Goal: Task Accomplishment & Management: Manage account settings

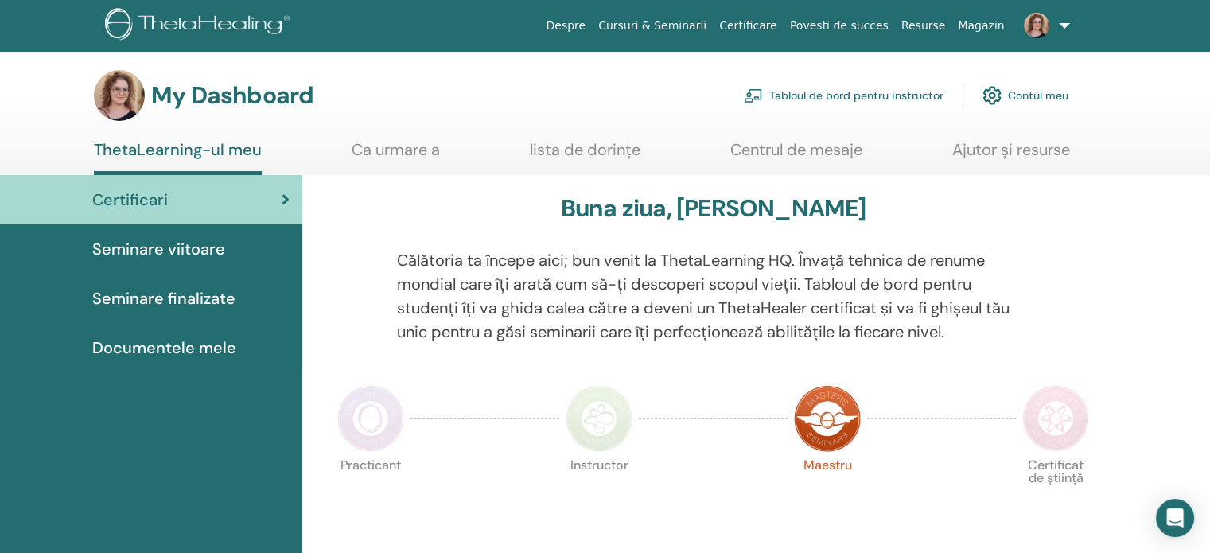
click at [1025, 95] on link "Contul meu" at bounding box center [1026, 95] width 86 height 35
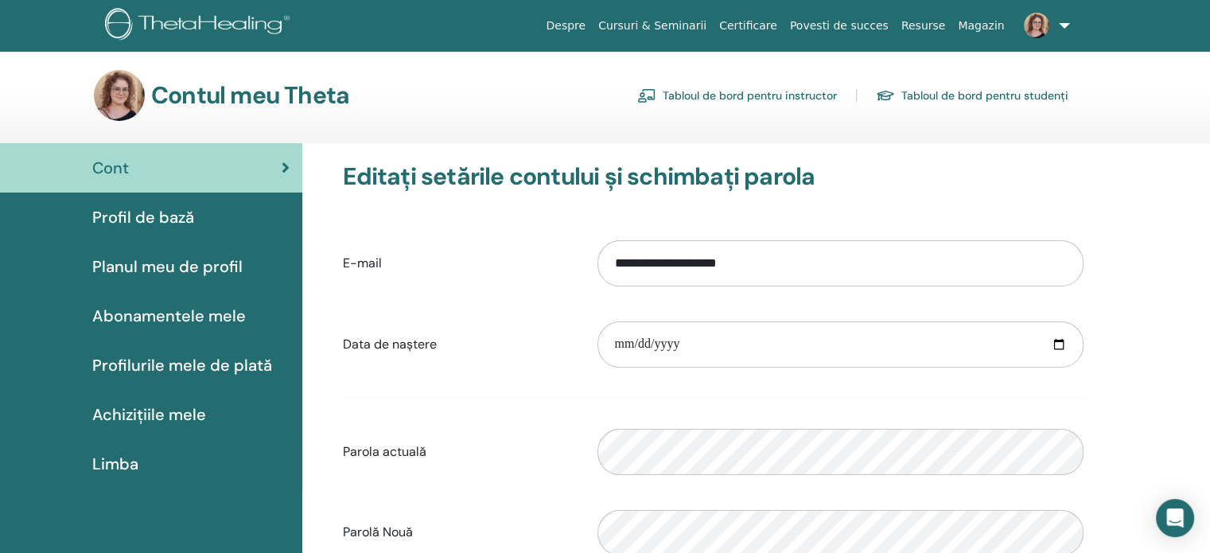
click at [799, 98] on link "Tabloul de bord pentru instructor" at bounding box center [737, 95] width 200 height 25
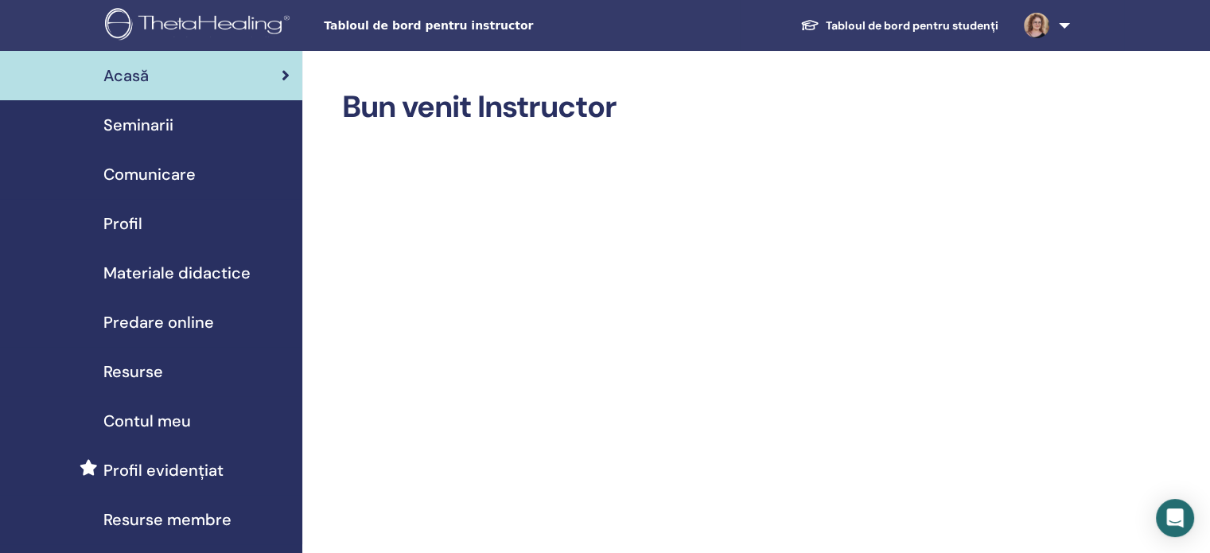
click at [152, 116] on span "Seminarii" at bounding box center [138, 125] width 70 height 24
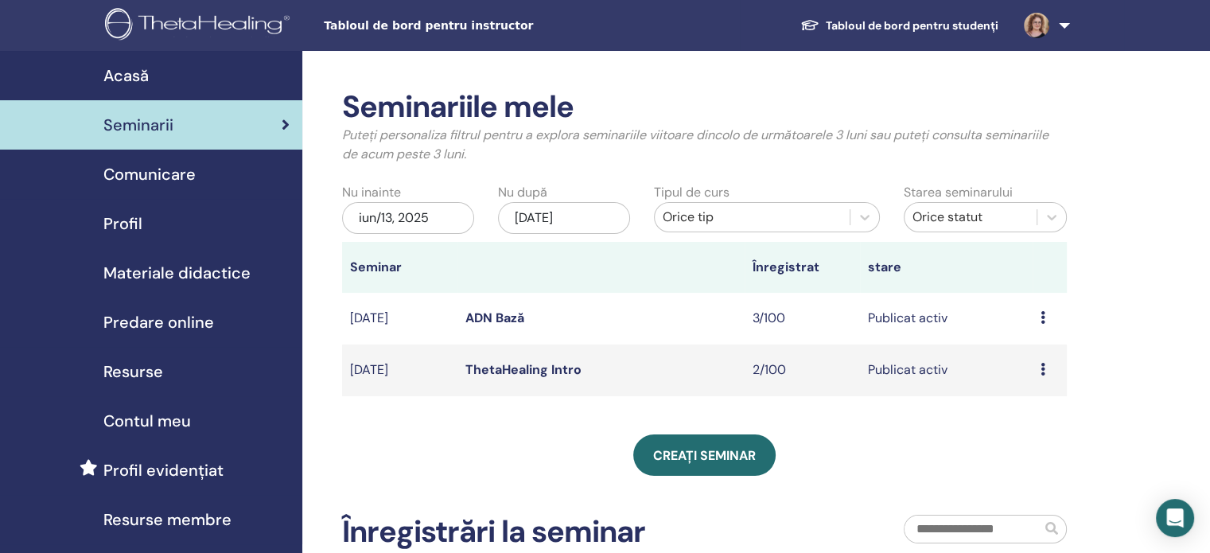
click at [1043, 368] on icon at bounding box center [1043, 369] width 5 height 13
click at [1043, 380] on link "previzualizare" at bounding box center [1042, 380] width 80 height 17
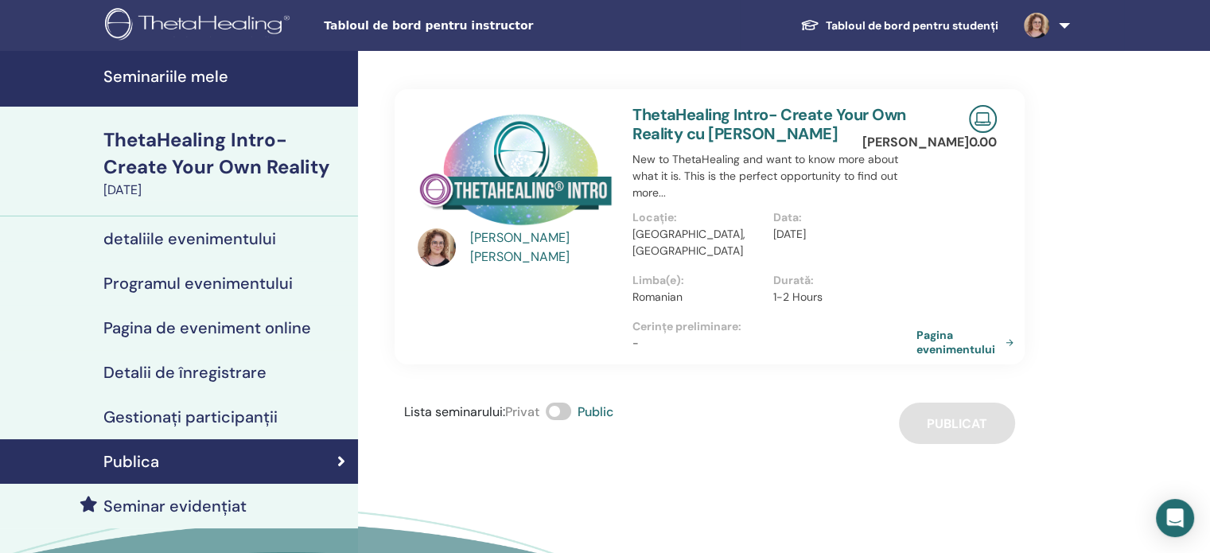
click at [944, 331] on link "Pagina evenimentului" at bounding box center [968, 342] width 103 height 29
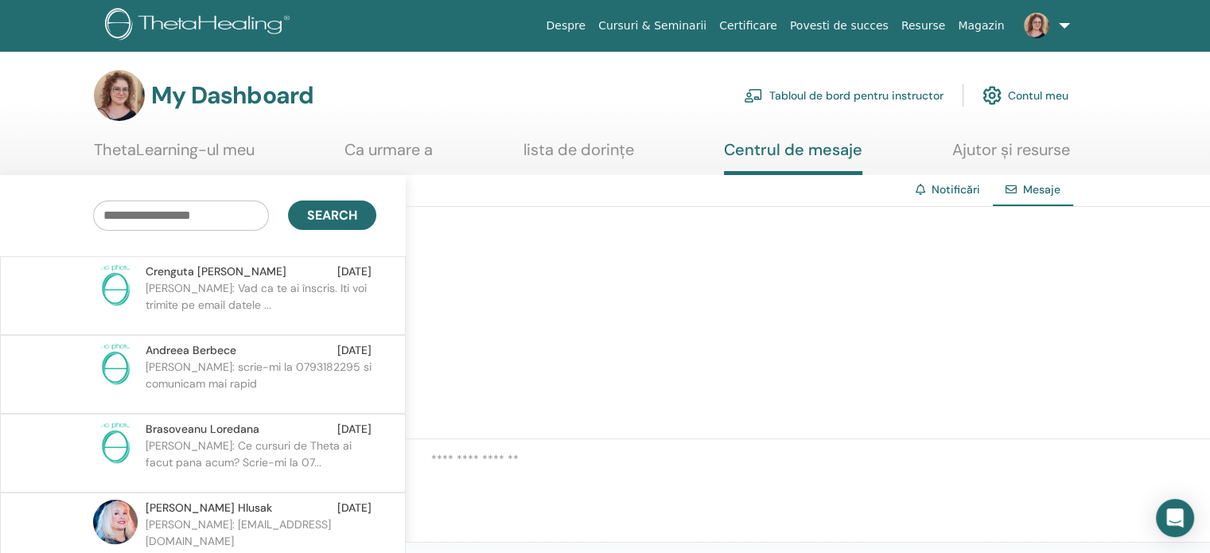
click at [255, 286] on p "Radu: Vad ca te ai înscris. Iti voi trimite pe email datele ..." at bounding box center [261, 304] width 231 height 48
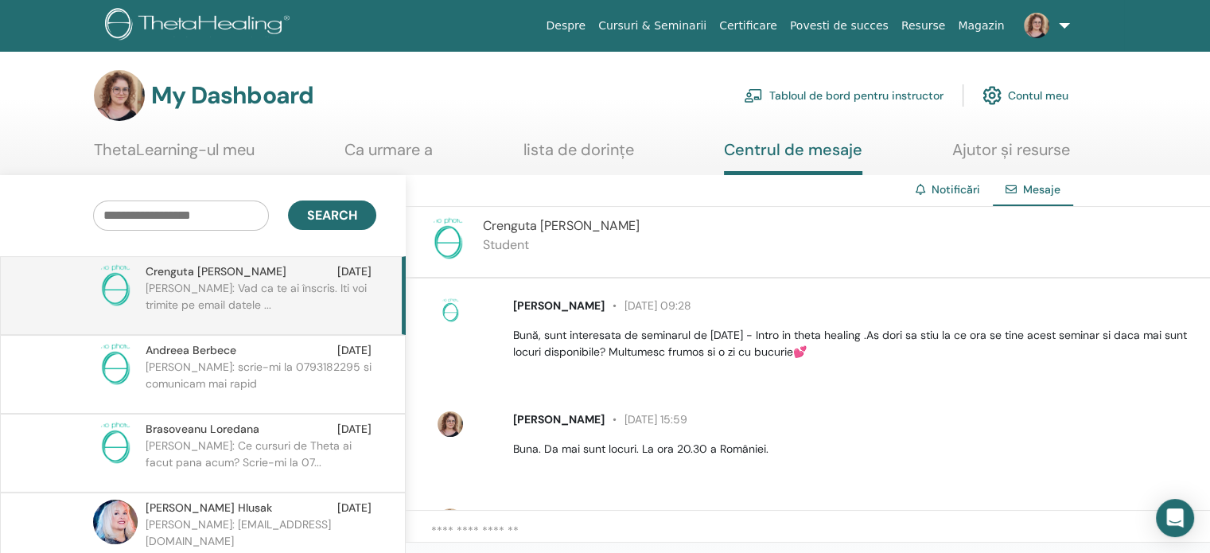
click at [216, 155] on link "ThetaLearning-ul meu" at bounding box center [174, 155] width 161 height 31
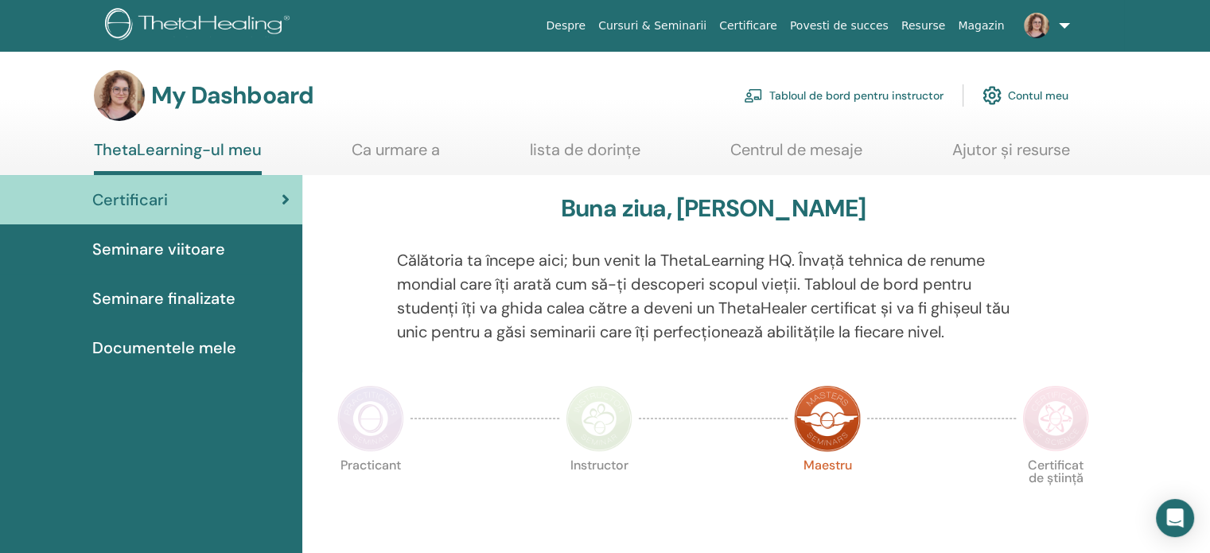
click at [828, 95] on link "Tabloul de bord pentru instructor" at bounding box center [844, 95] width 200 height 35
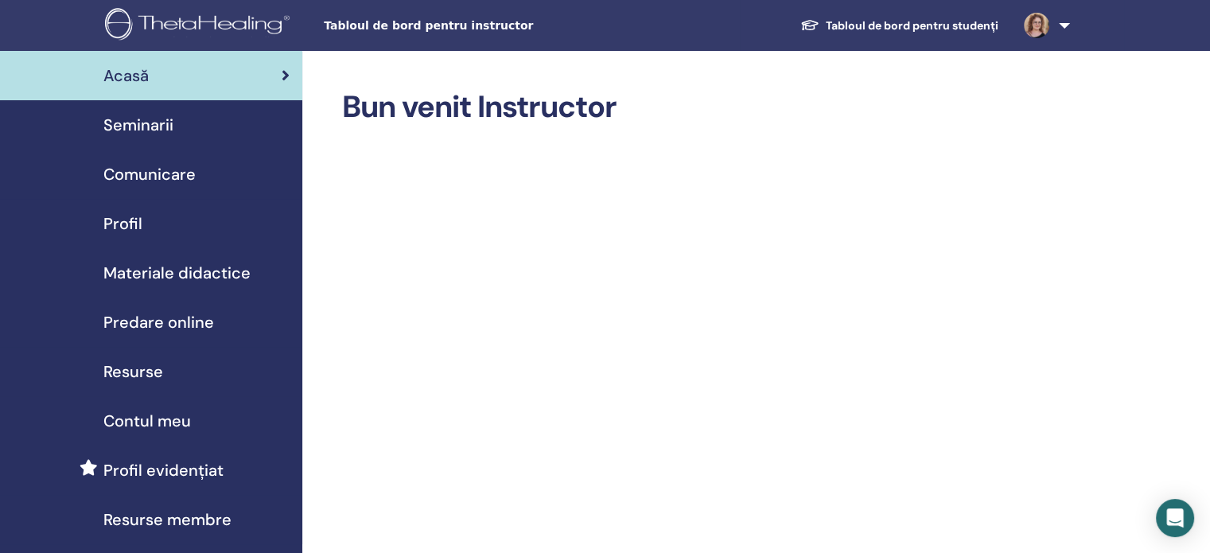
click at [156, 123] on span "Seminarii" at bounding box center [138, 125] width 70 height 24
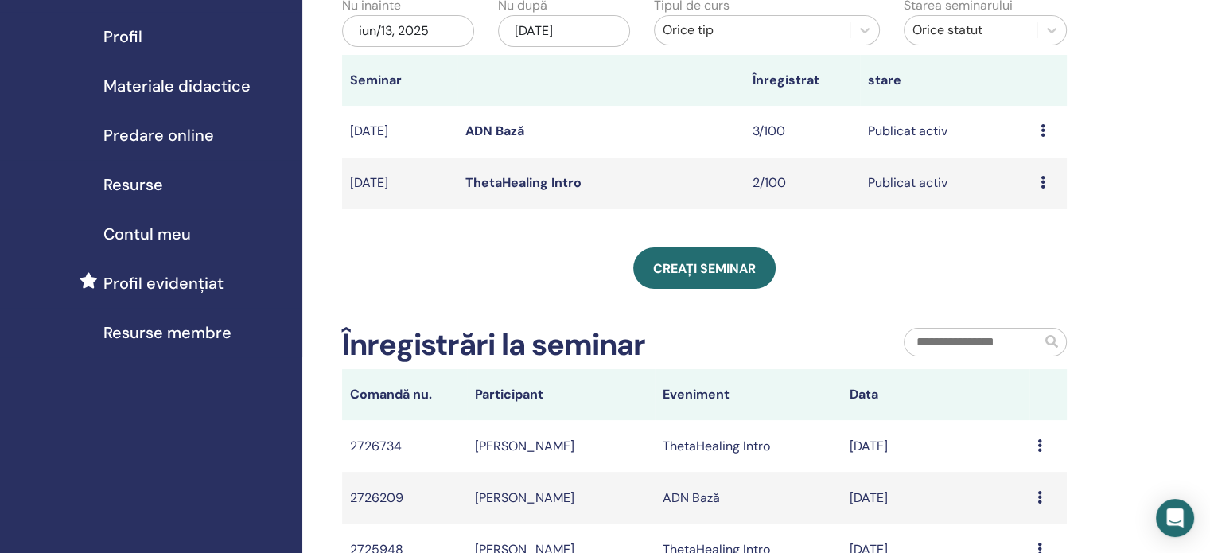
scroll to position [159, 0]
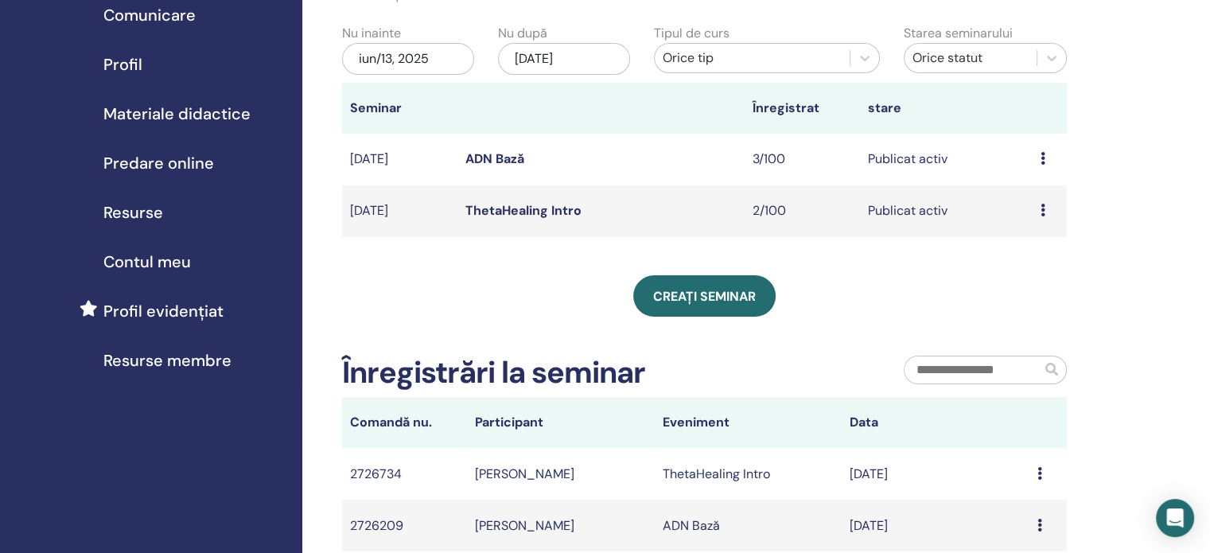
click at [126, 364] on span "Resurse membre" at bounding box center [167, 361] width 128 height 24
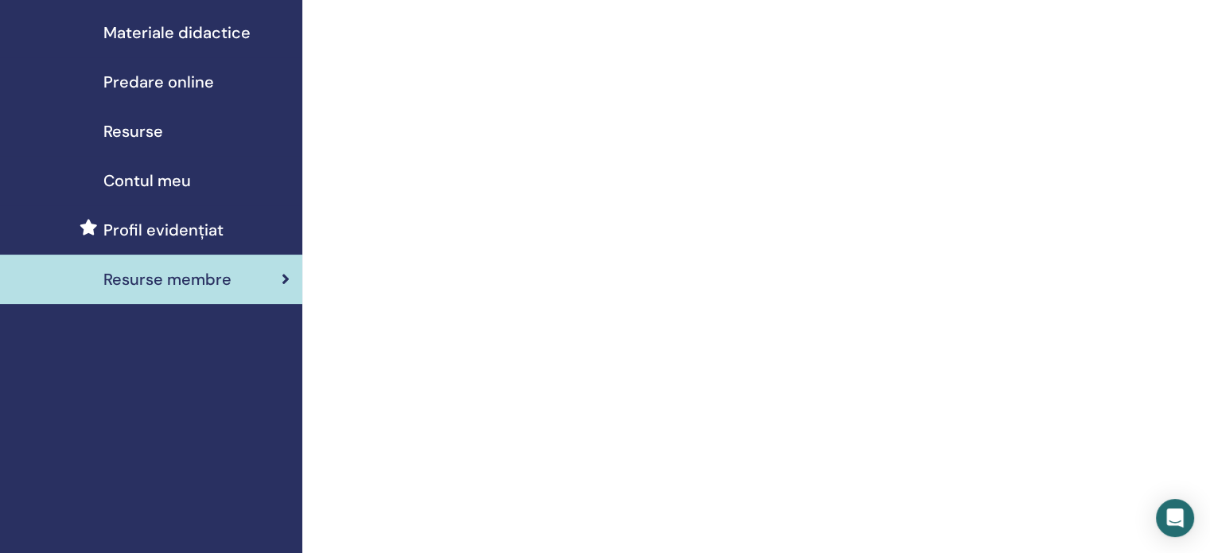
scroll to position [239, 0]
click at [181, 228] on span "Profil evidențiat" at bounding box center [163, 232] width 120 height 24
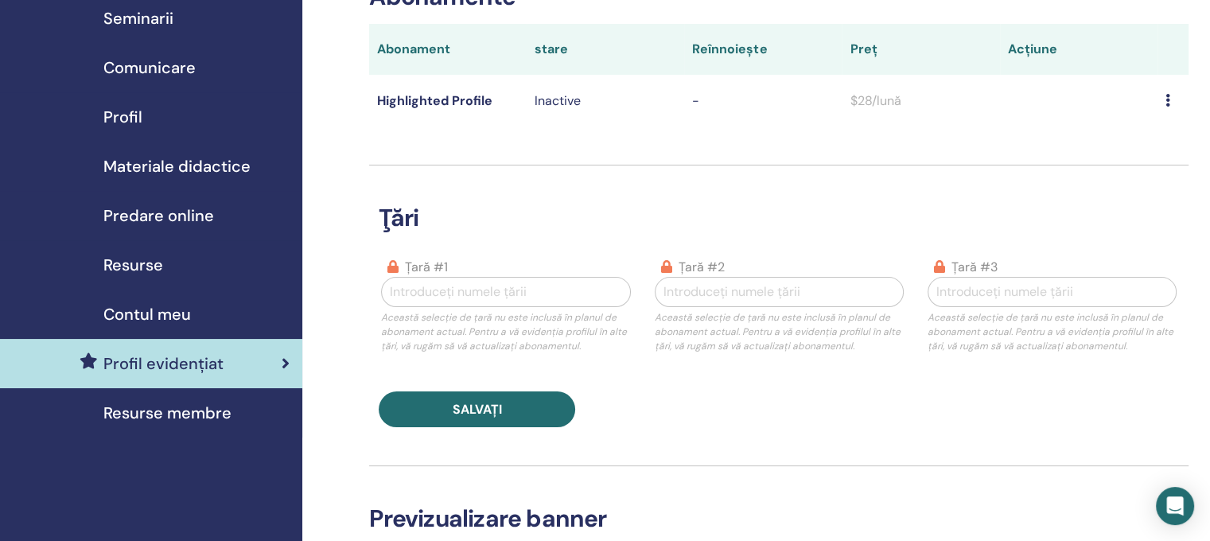
scroll to position [80, 0]
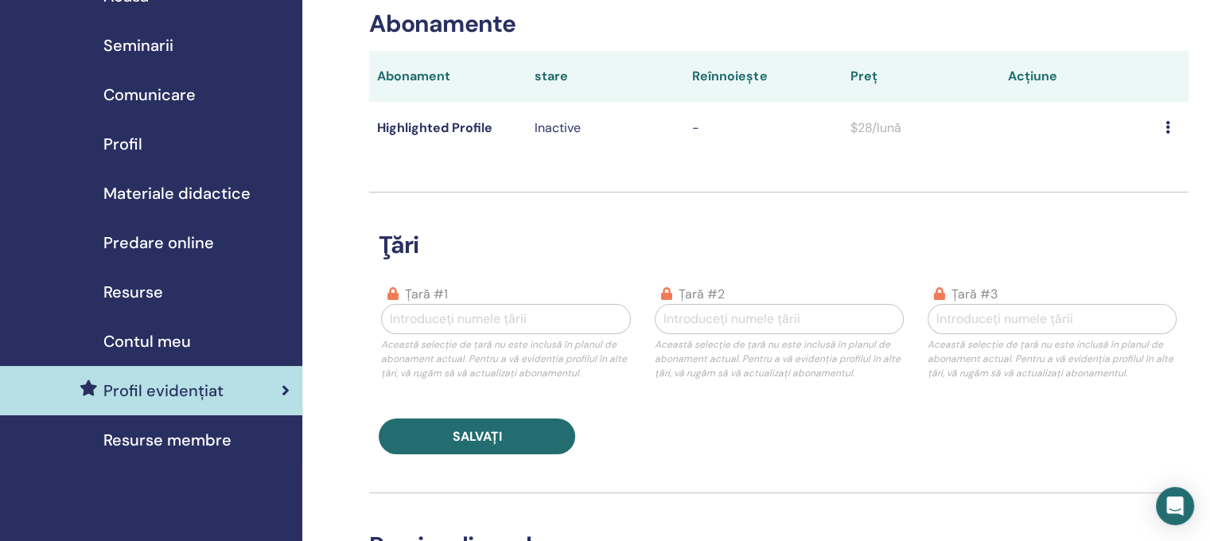
click at [1169, 124] on icon at bounding box center [1168, 127] width 5 height 13
drag, startPoint x: 1152, startPoint y: 135, endPoint x: 1134, endPoint y: 138, distance: 18.5
click at [1151, 135] on ul "Download History" at bounding box center [1140, 154] width 142 height 41
click at [860, 129] on span "$28/lună" at bounding box center [875, 127] width 51 height 17
click at [497, 321] on div at bounding box center [506, 319] width 232 height 22
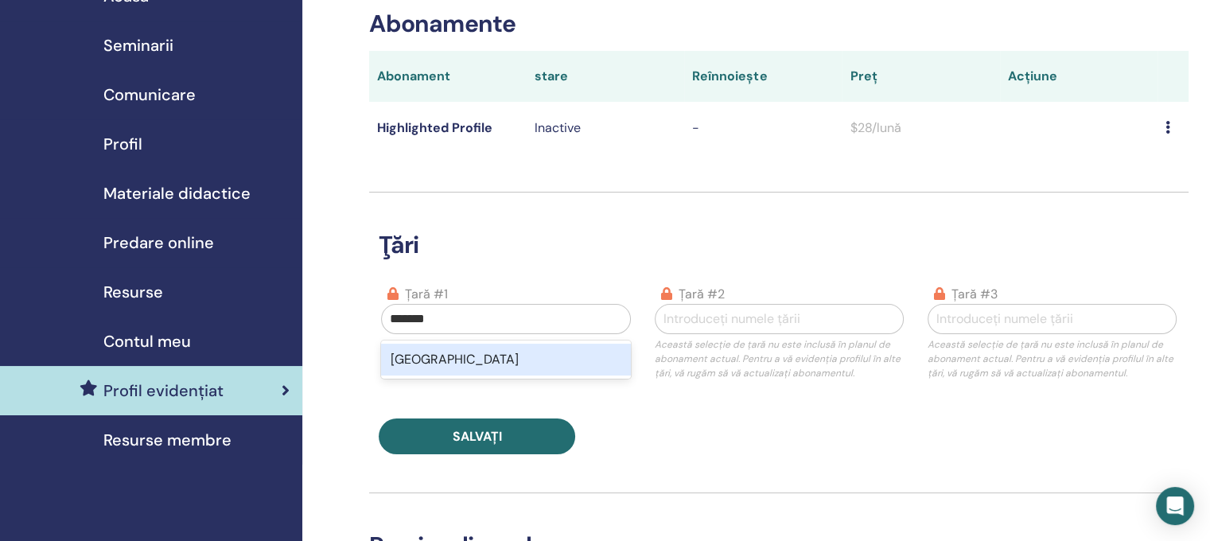
type input "*******"
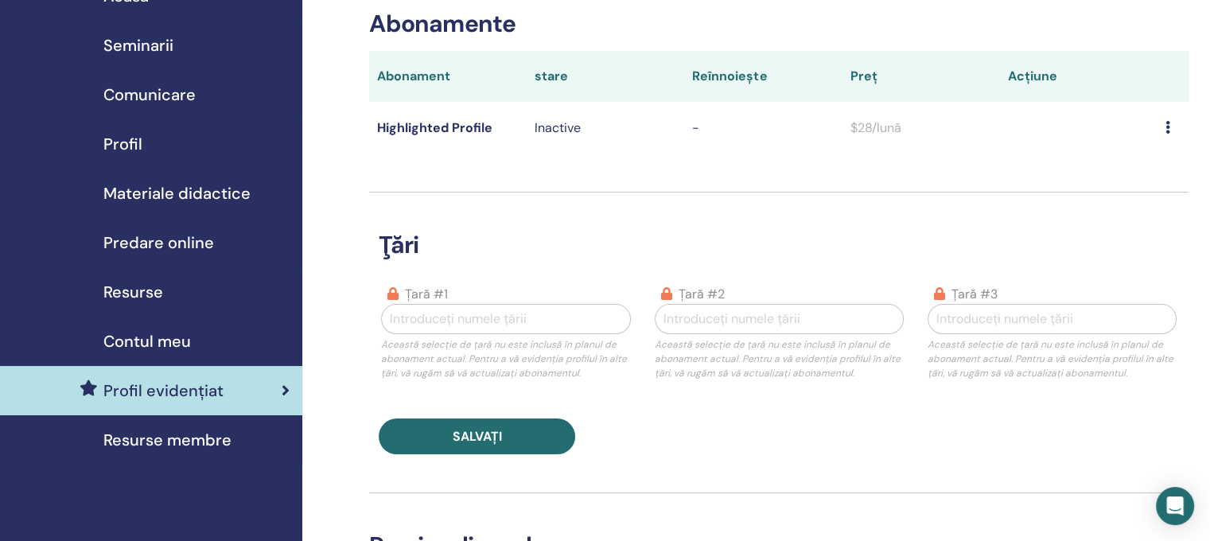
click at [563, 256] on h3 "ţări" at bounding box center [779, 245] width 820 height 29
click at [511, 324] on div at bounding box center [506, 319] width 232 height 22
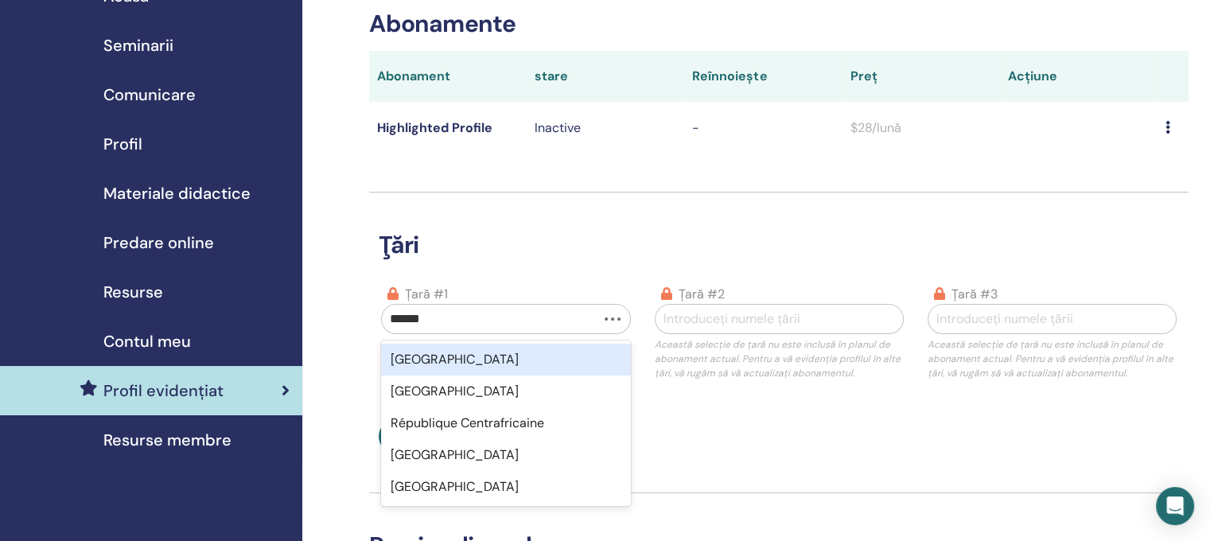
type input "*******"
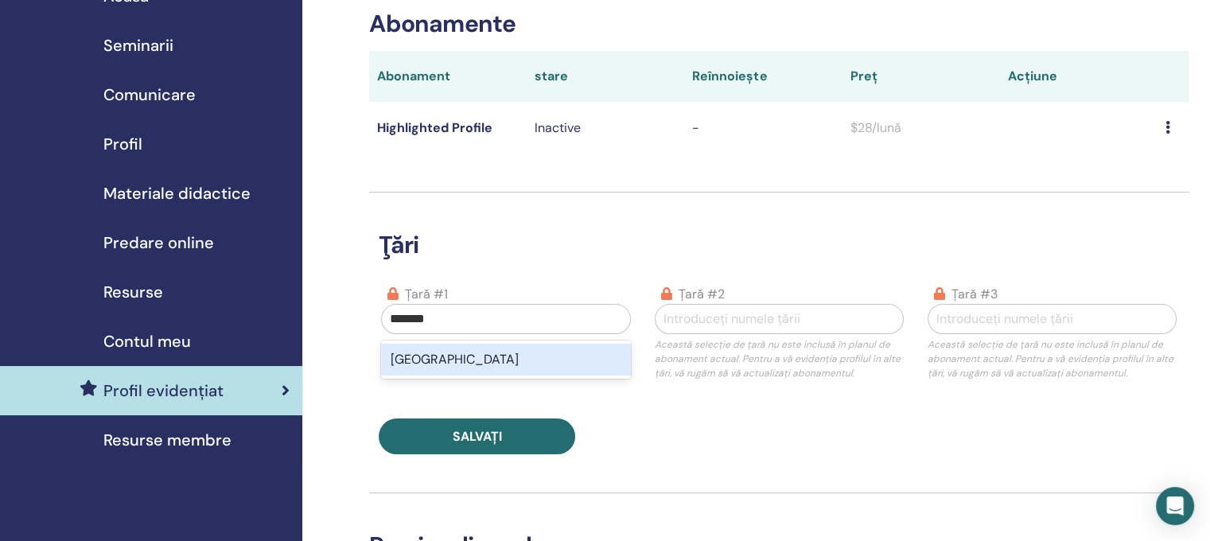
click at [579, 362] on div "Romania" at bounding box center [505, 360] width 249 height 32
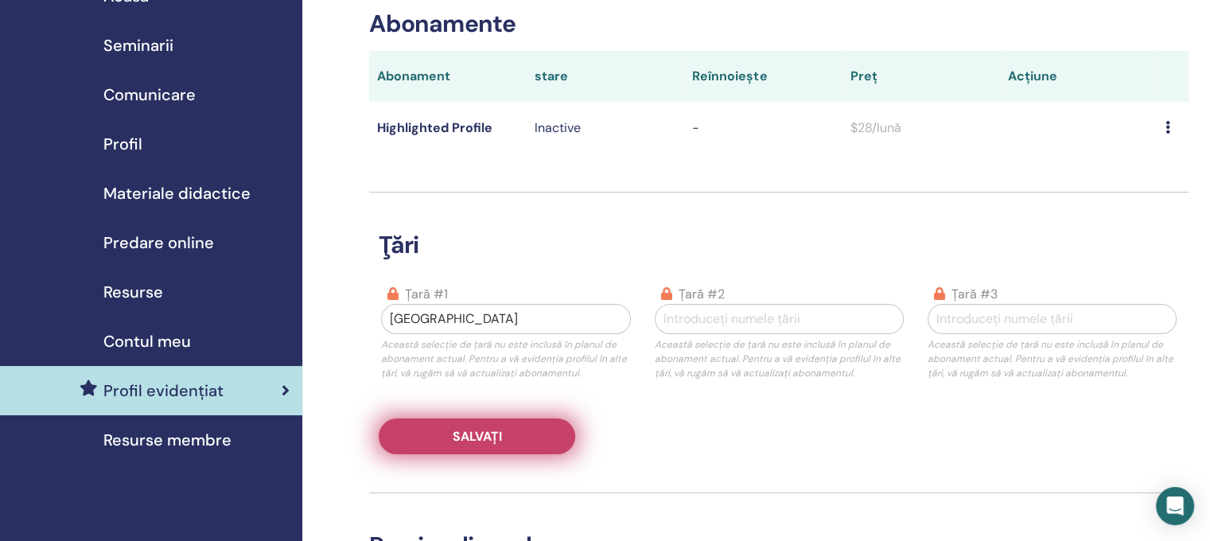
click at [503, 439] on button "Salvați" at bounding box center [477, 437] width 197 height 36
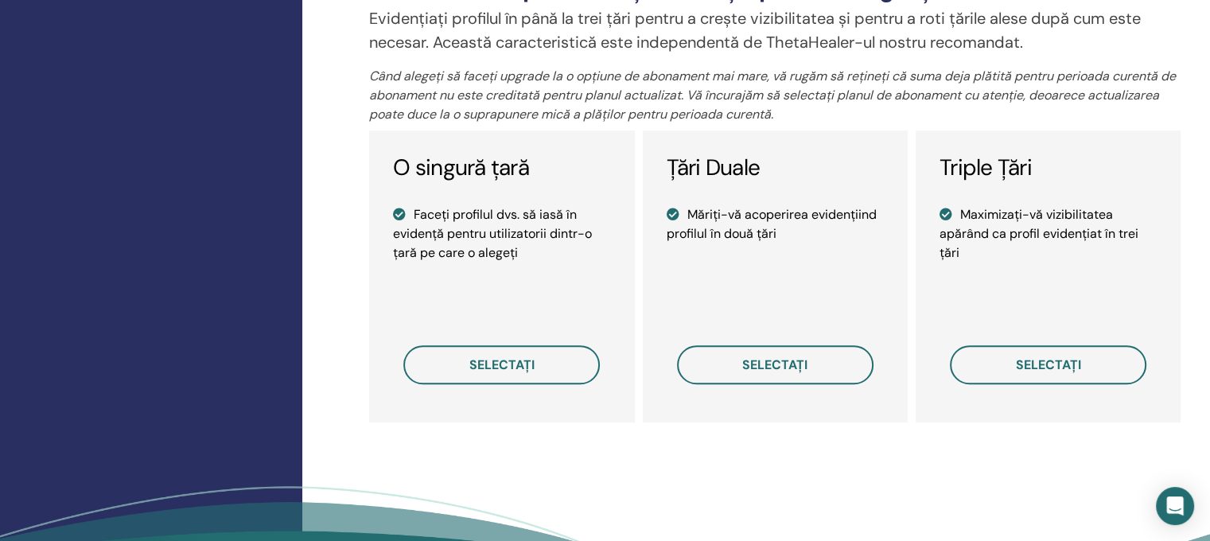
scroll to position [1194, 0]
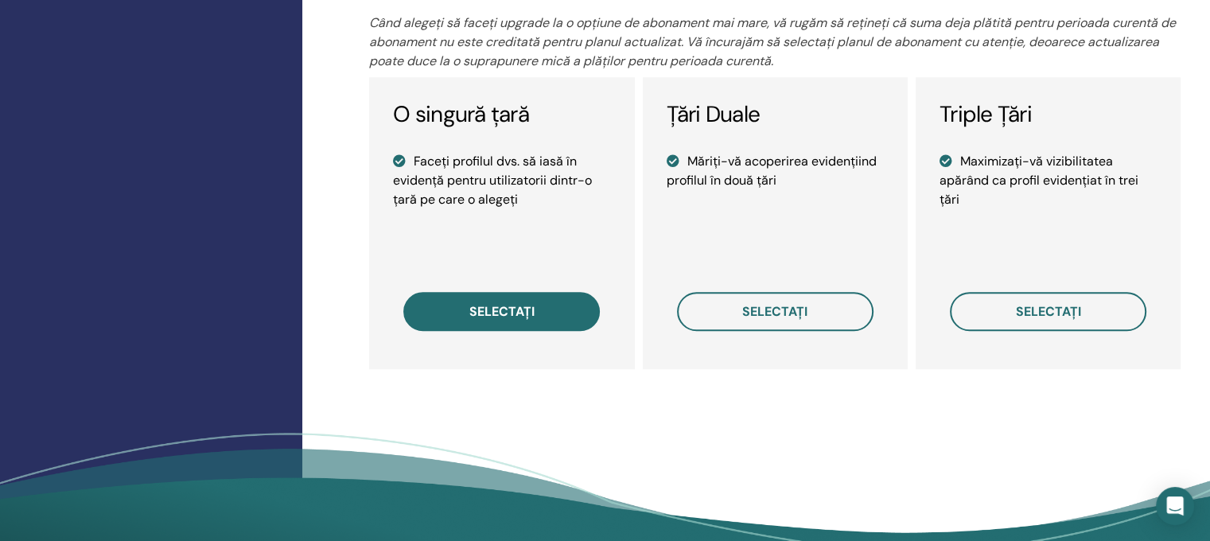
click at [544, 318] on button "Selectați" at bounding box center [501, 311] width 197 height 39
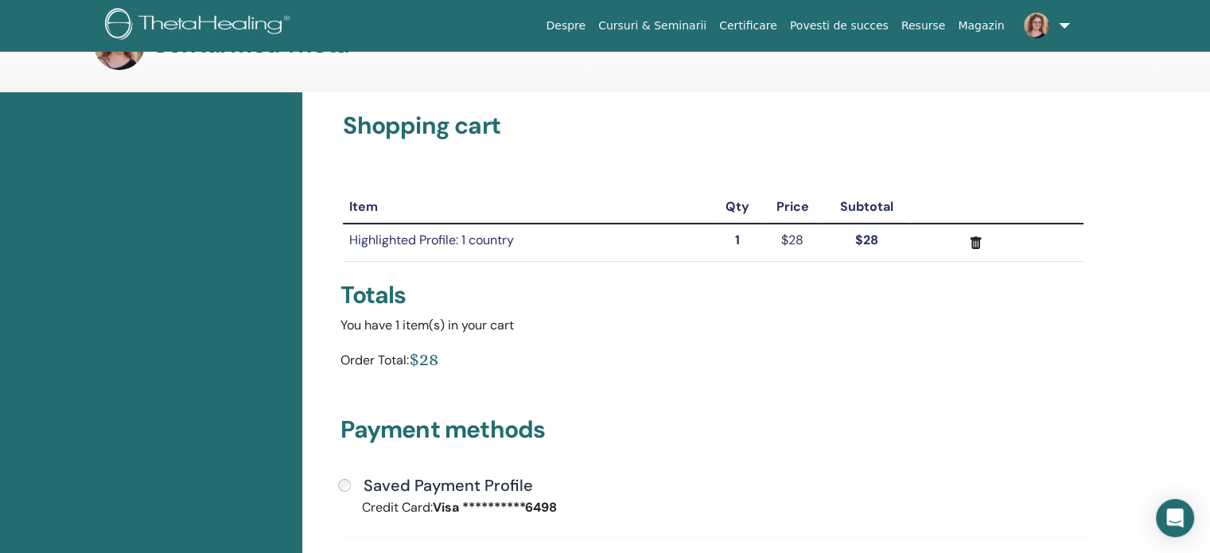
scroll to position [80, 0]
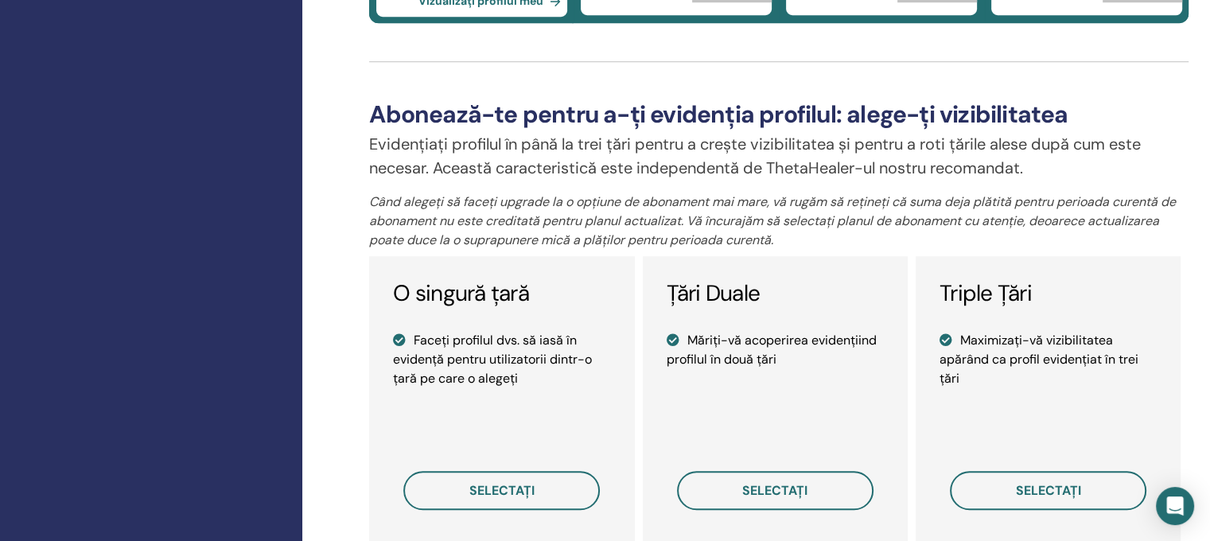
scroll to position [1015, 0]
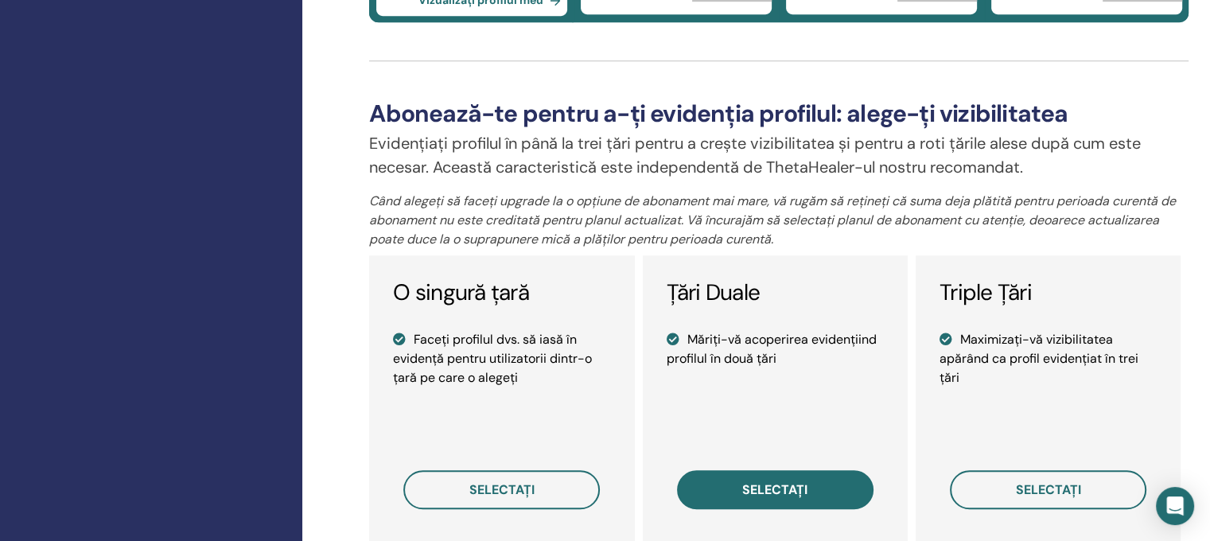
click at [734, 494] on button "Selectați" at bounding box center [775, 489] width 197 height 39
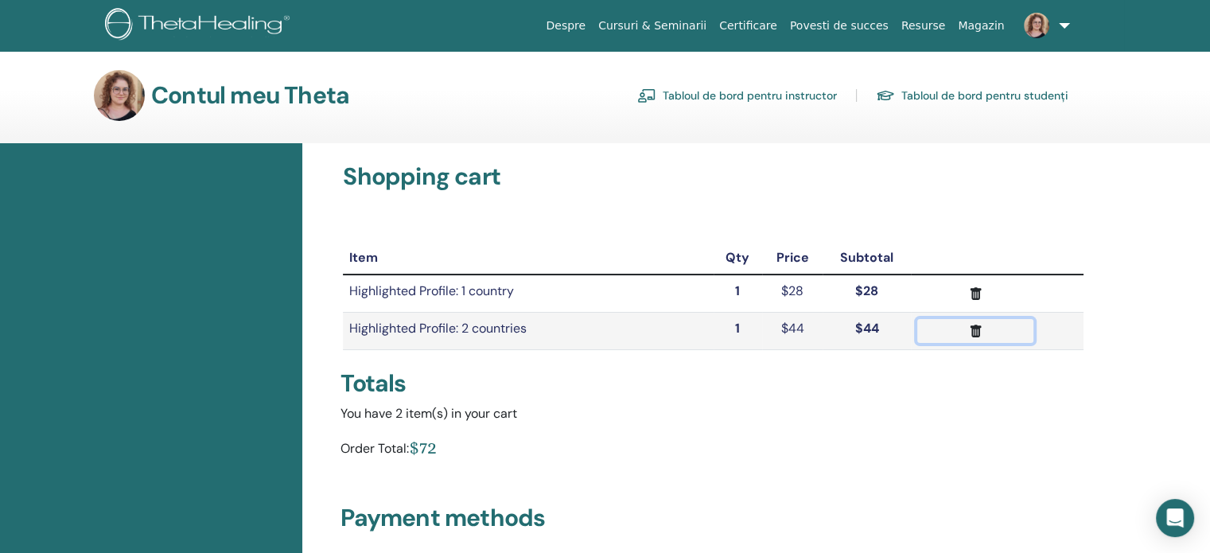
click at [976, 330] on icon "submit" at bounding box center [976, 331] width 17 height 17
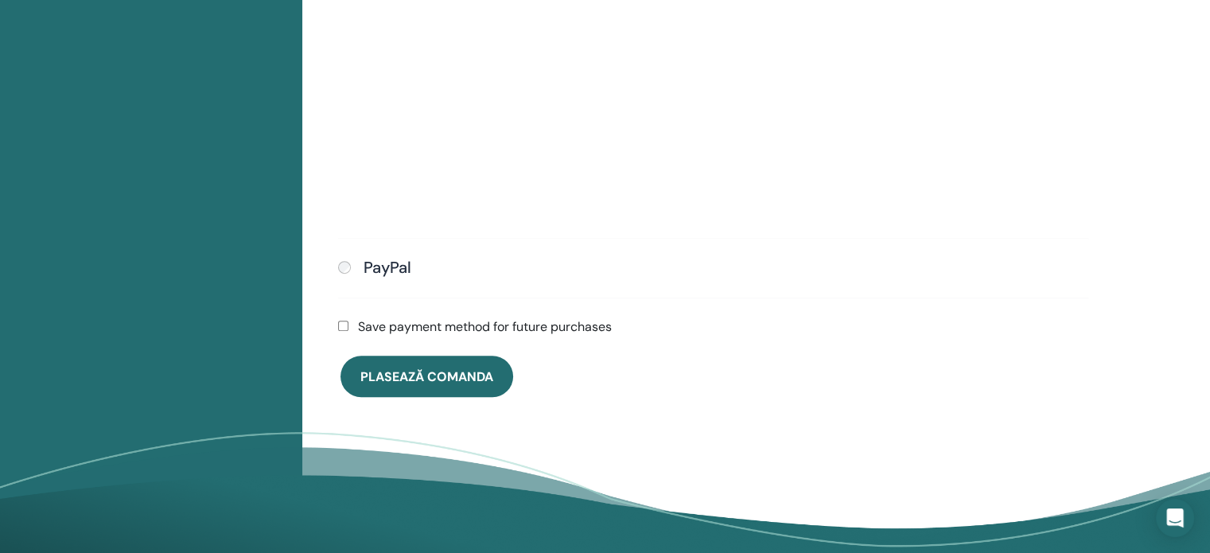
scroll to position [751, 0]
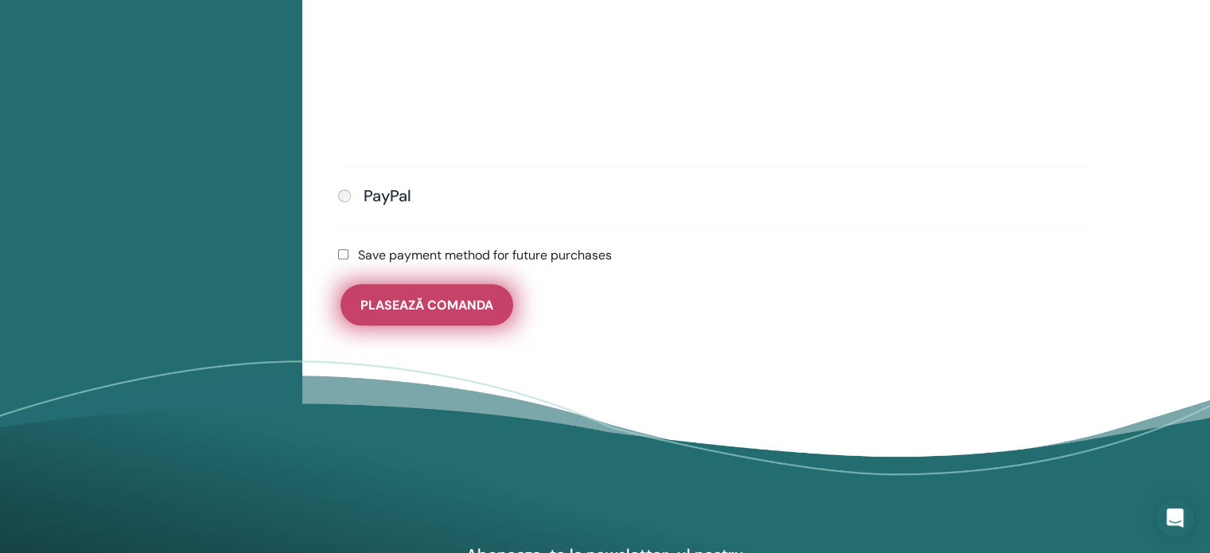
click at [376, 297] on span "Plasează comanda" at bounding box center [426, 305] width 133 height 17
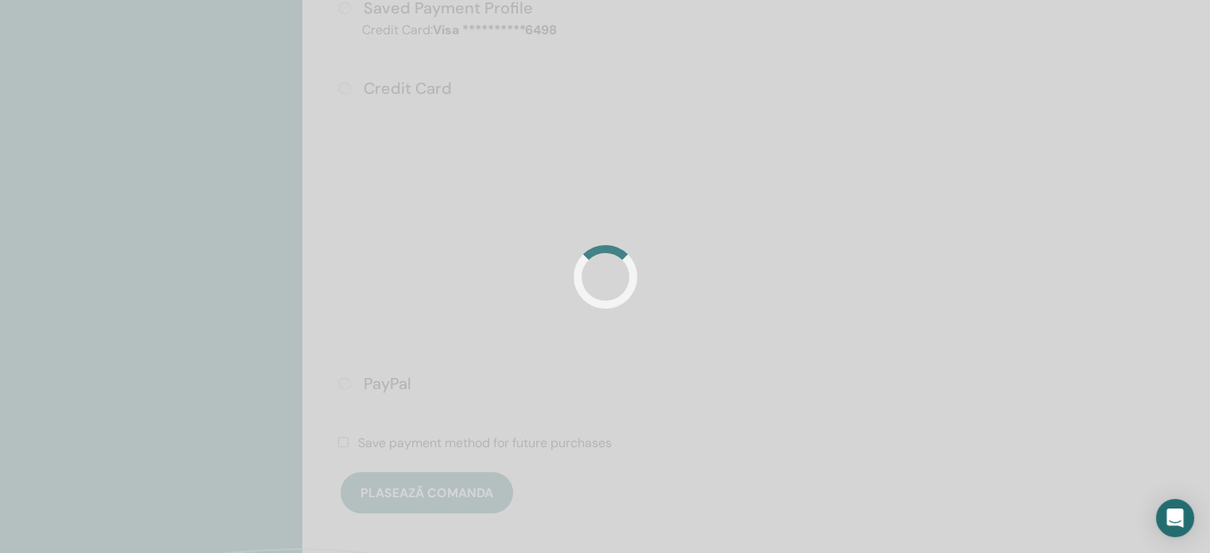
scroll to position [512, 0]
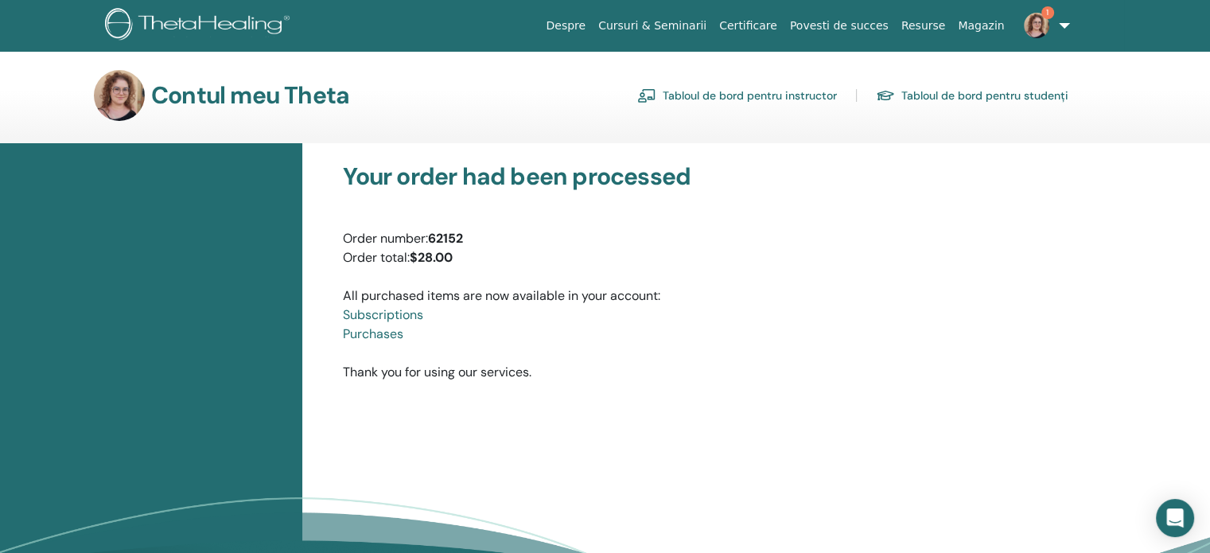
click at [1062, 20] on link "1" at bounding box center [1043, 25] width 65 height 51
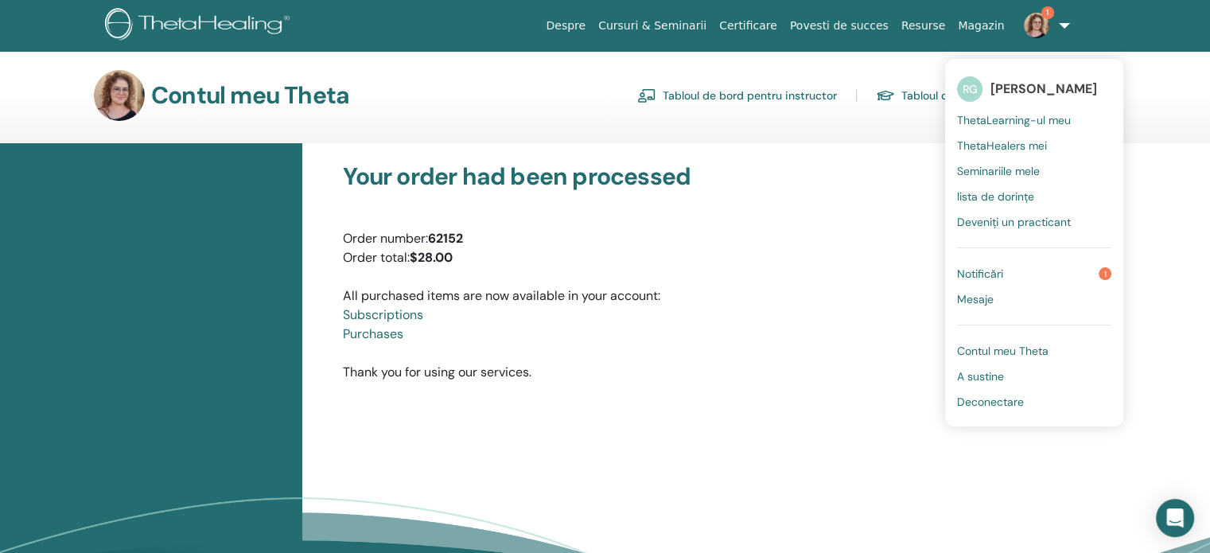
click at [988, 272] on span "Notificări" at bounding box center [980, 274] width 46 height 14
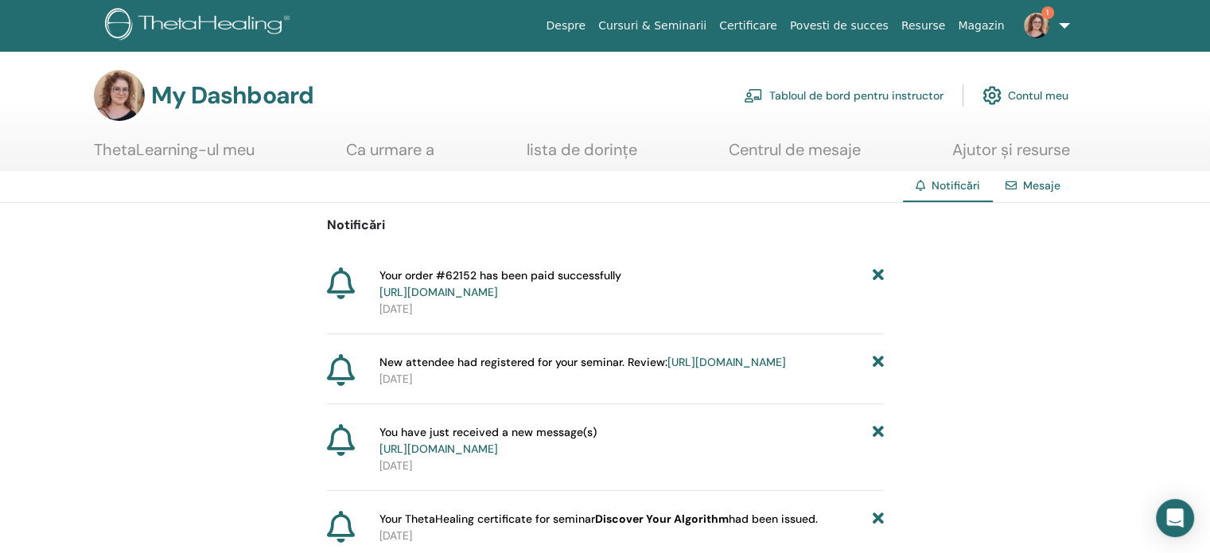
click at [498, 293] on link "[URL][DOMAIN_NAME]" at bounding box center [439, 292] width 119 height 14
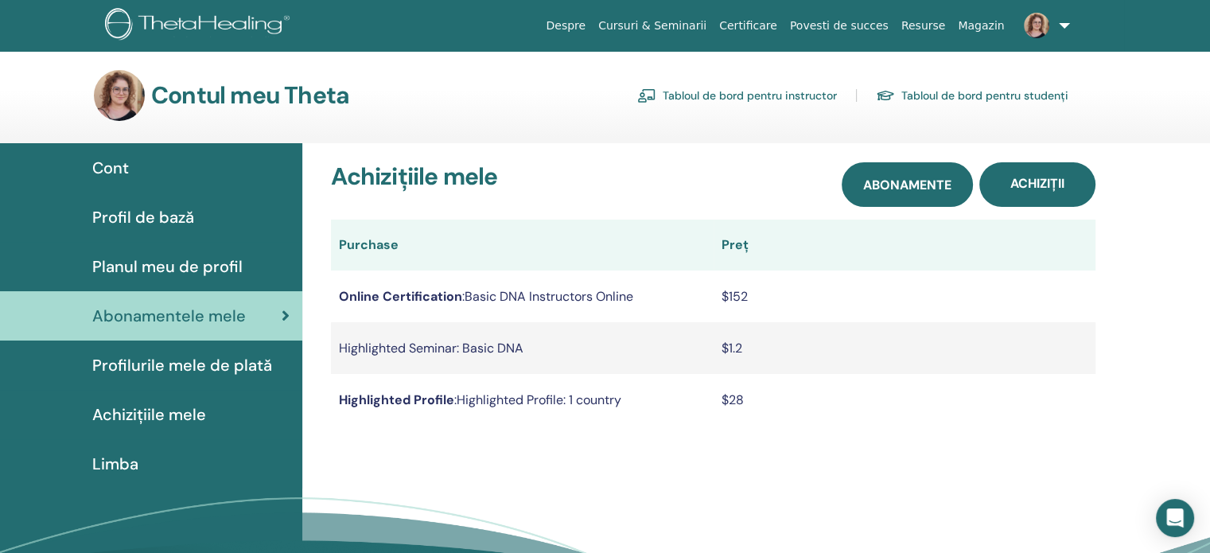
click at [927, 188] on span "Abonamente" at bounding box center [907, 185] width 88 height 17
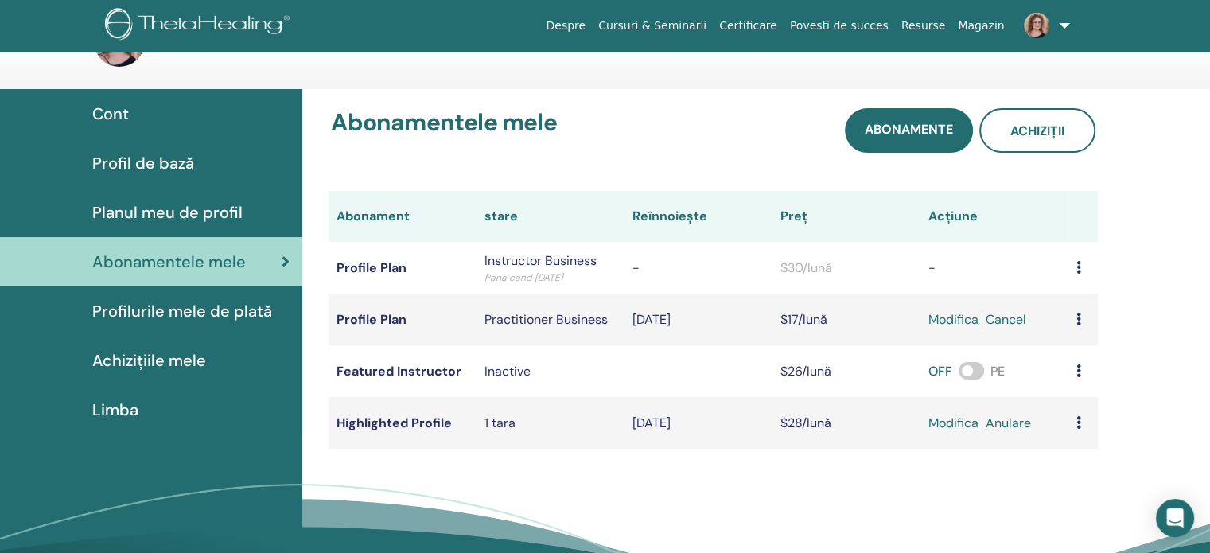
scroll to position [80, 0]
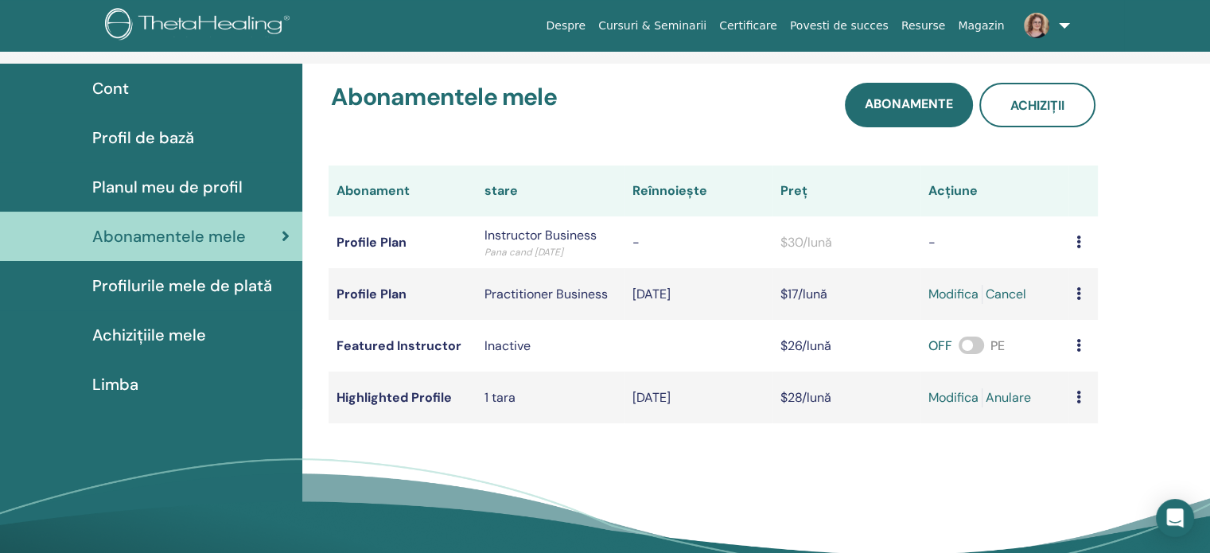
click at [175, 142] on span "Profil de bază" at bounding box center [143, 138] width 102 height 24
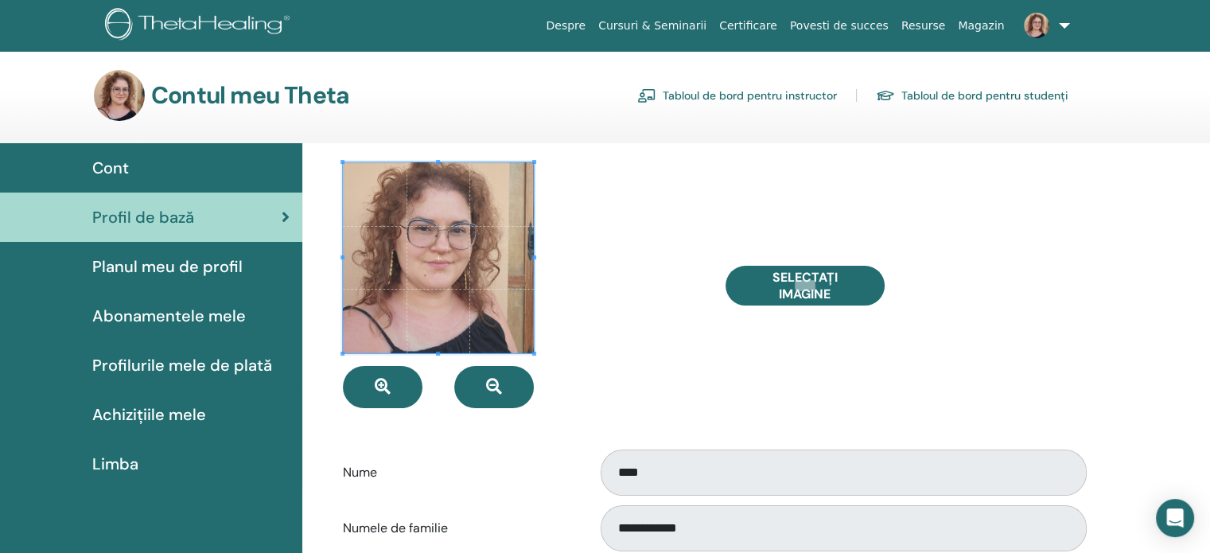
click at [630, 344] on div at bounding box center [522, 285] width 382 height 246
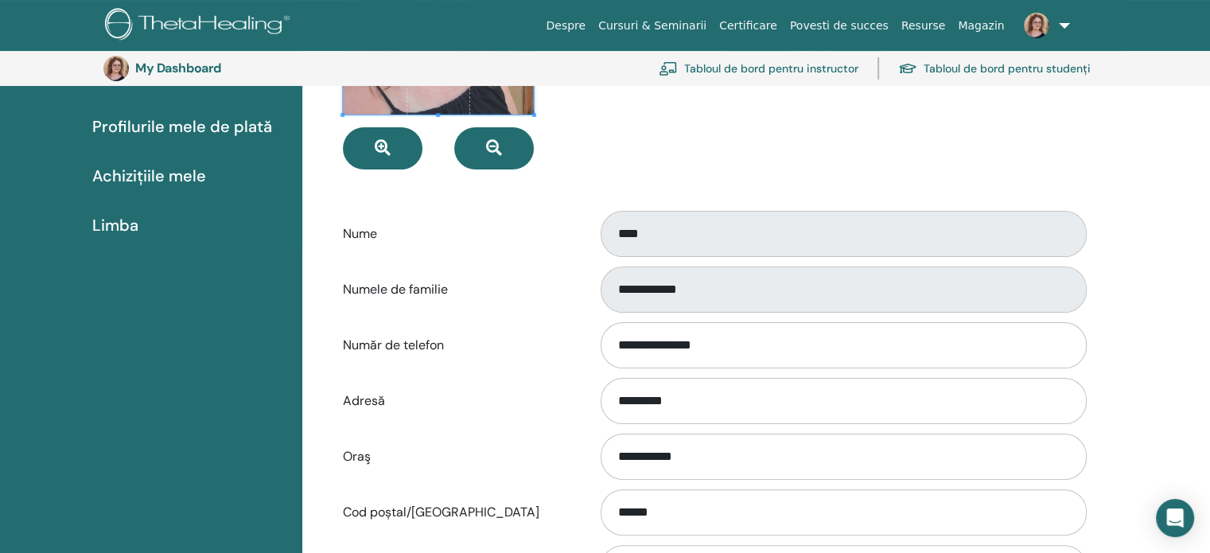
click at [565, 332] on label "Număr de telefon" at bounding box center [458, 345] width 255 height 30
click at [601, 332] on input "**********" at bounding box center [844, 345] width 486 height 46
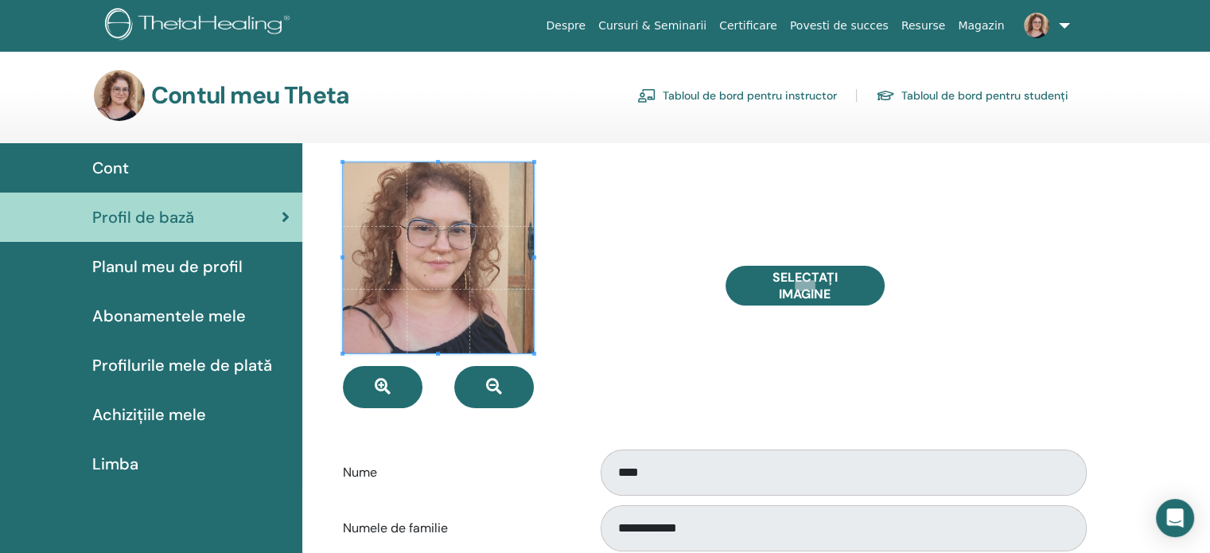
click at [147, 265] on span "Planul meu de profil" at bounding box center [167, 267] width 150 height 24
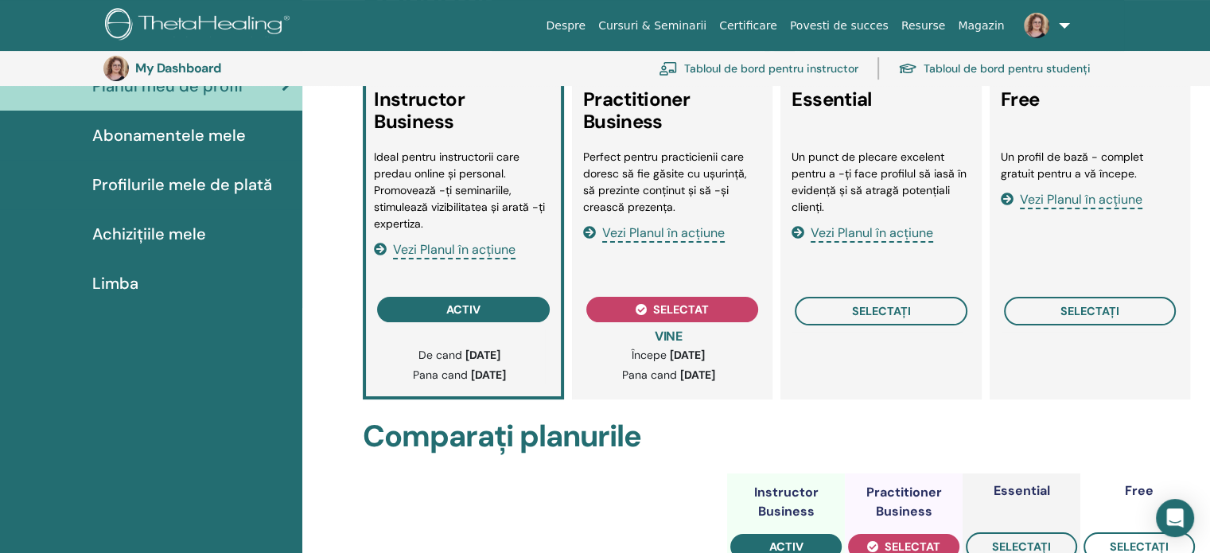
scroll to position [115, 0]
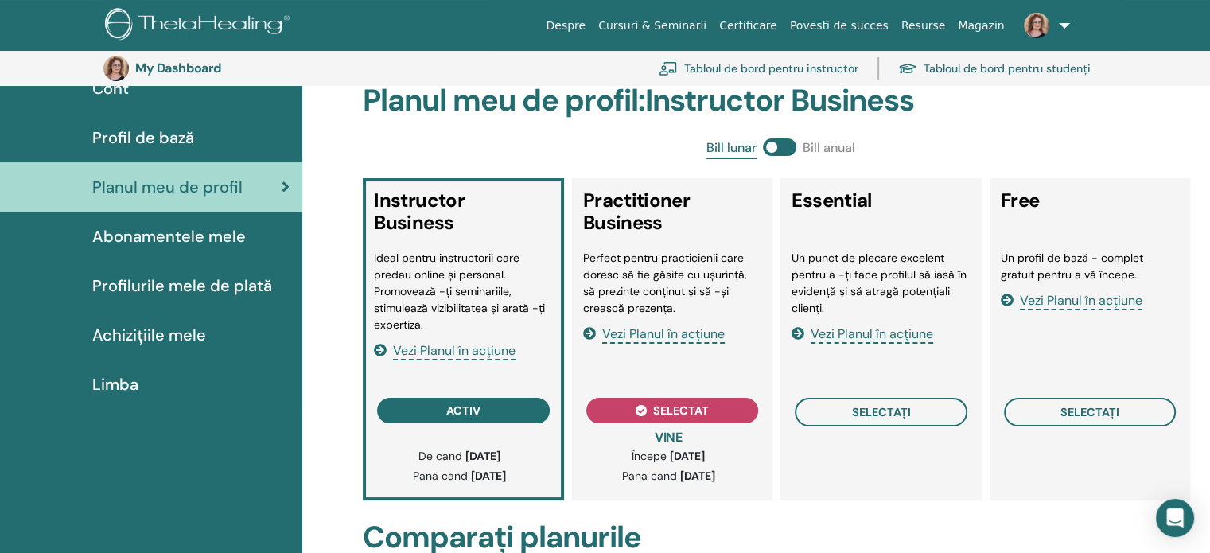
click at [172, 240] on span "Abonamentele mele" at bounding box center [169, 236] width 154 height 24
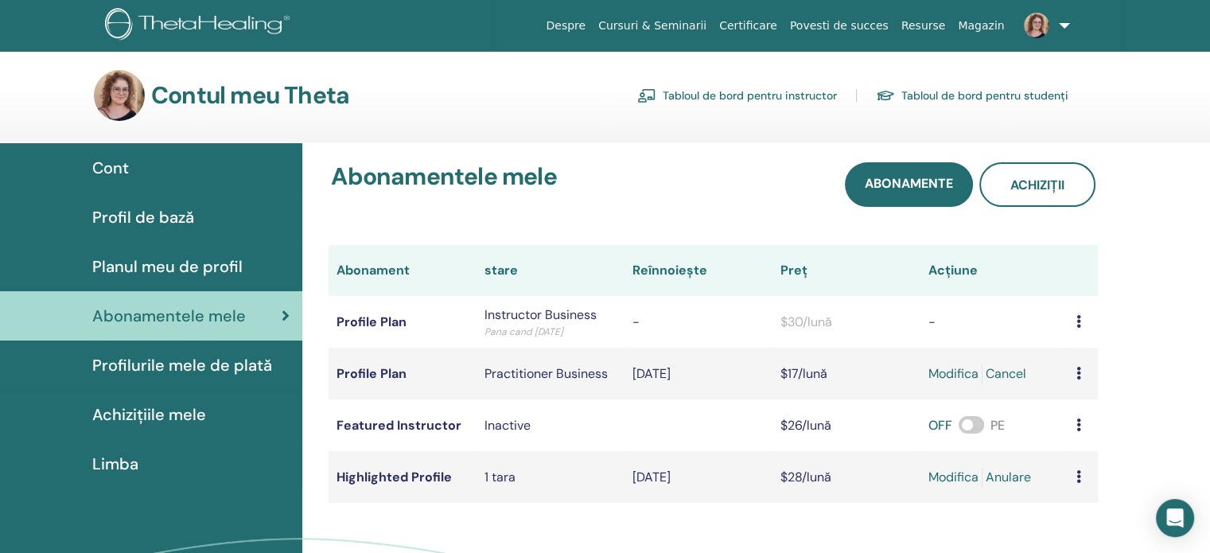
click at [710, 92] on link "Tabloul de bord pentru instructor" at bounding box center [737, 95] width 200 height 25
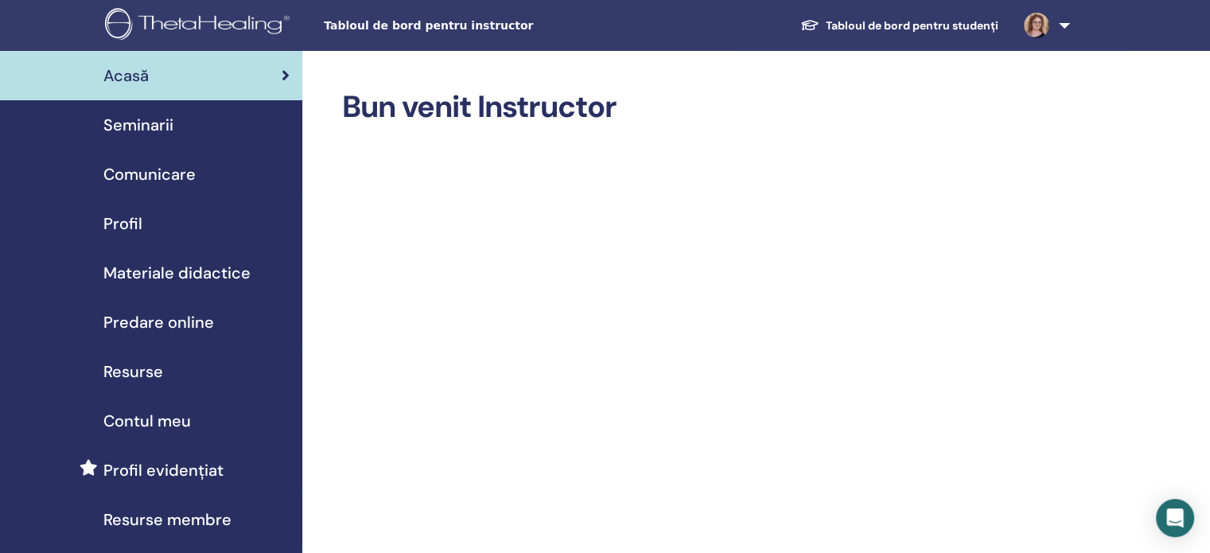
click at [146, 121] on span "Seminarii" at bounding box center [138, 125] width 70 height 24
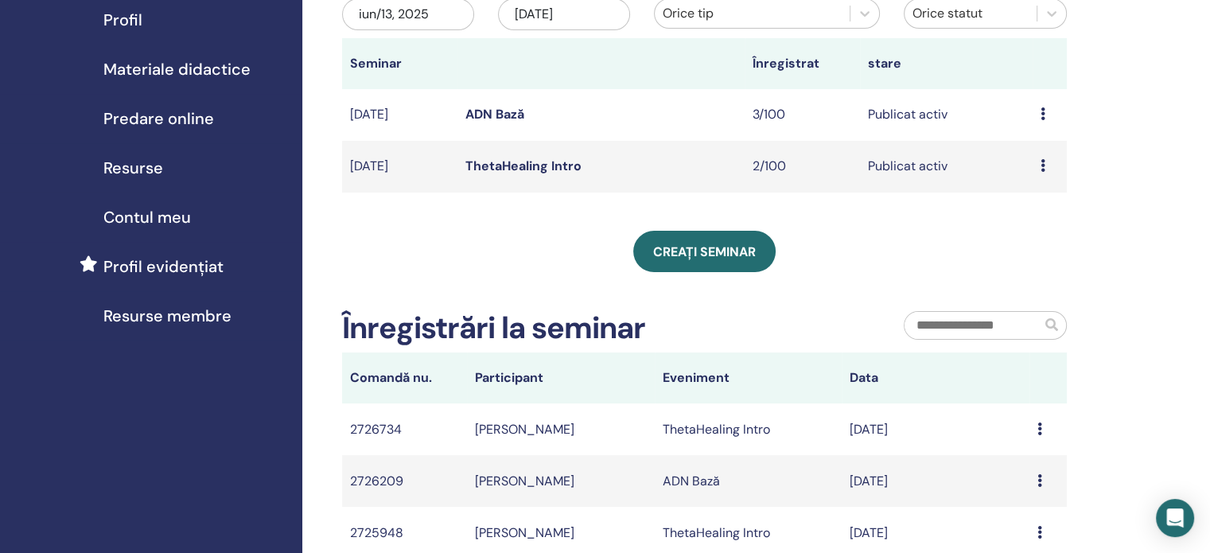
scroll to position [239, 0]
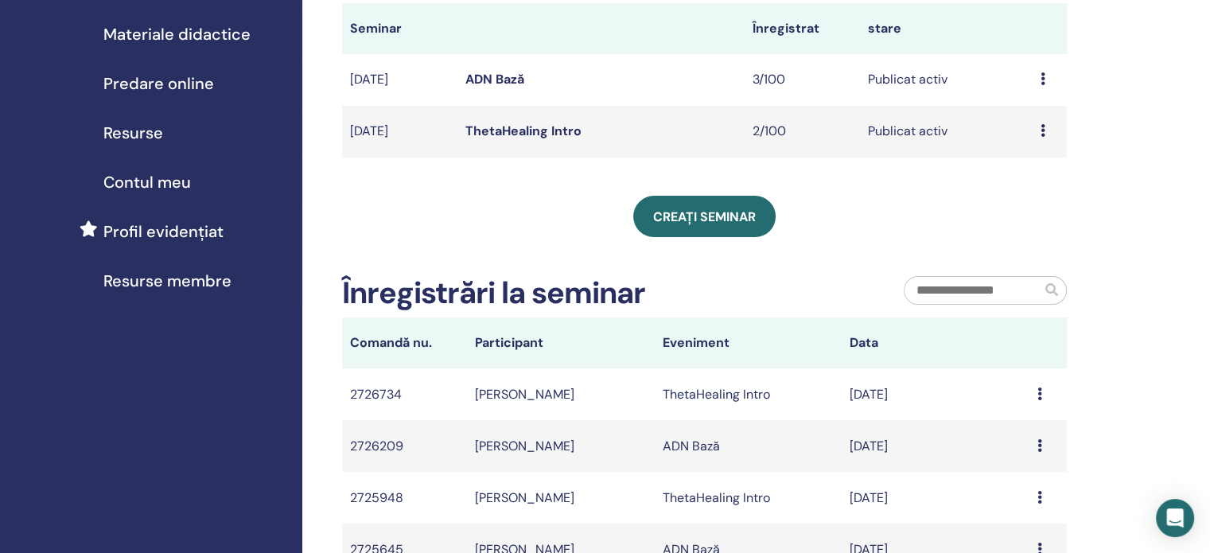
click at [161, 228] on span "Profil evidențiat" at bounding box center [163, 232] width 120 height 24
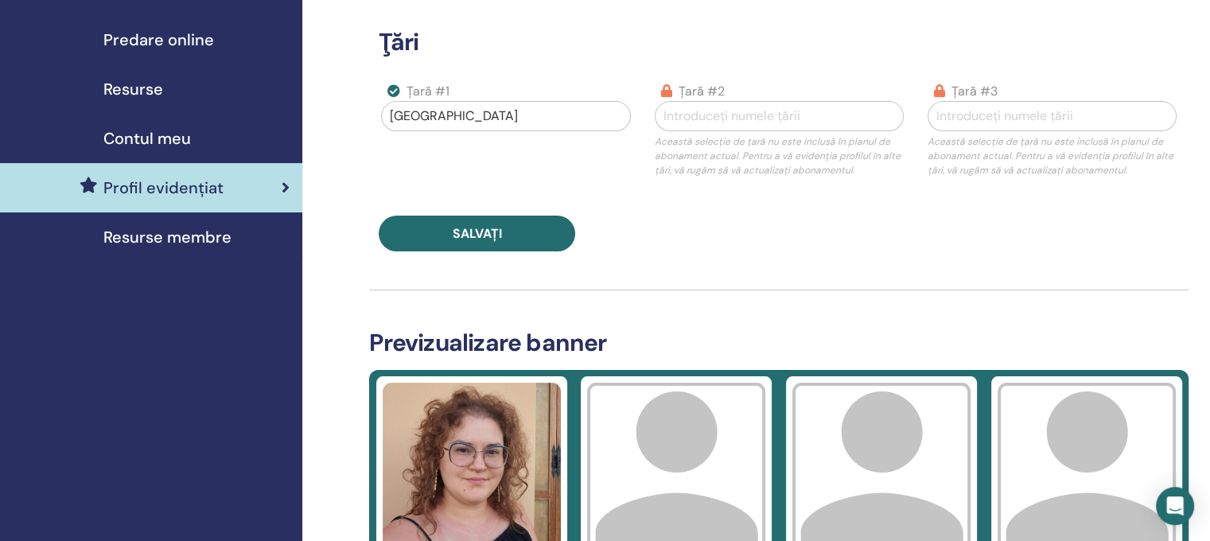
scroll to position [318, 0]
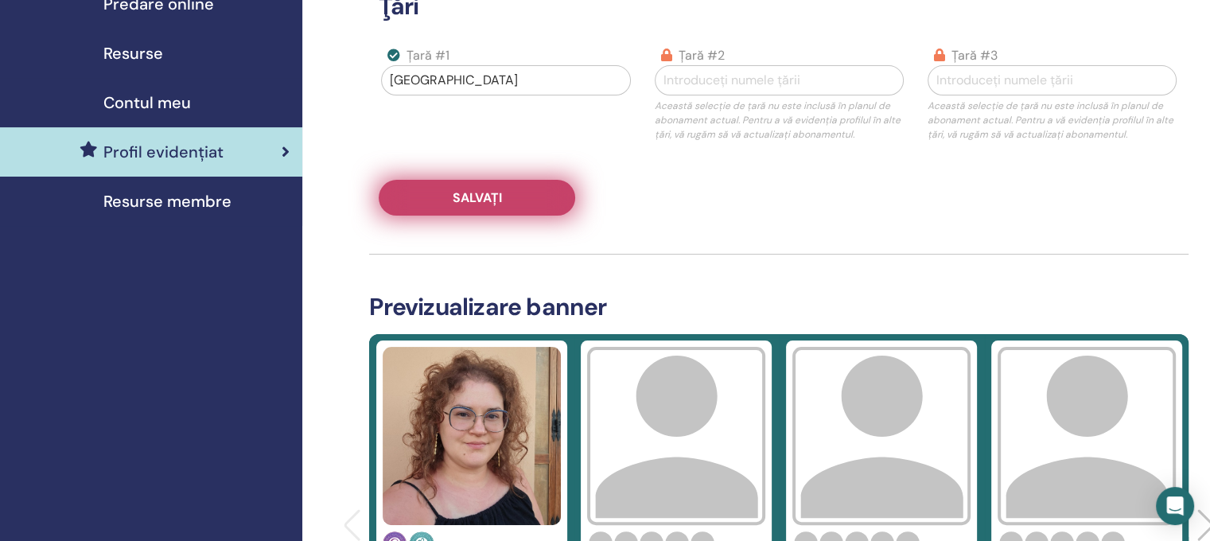
click at [490, 207] on button "Salvați" at bounding box center [477, 198] width 197 height 36
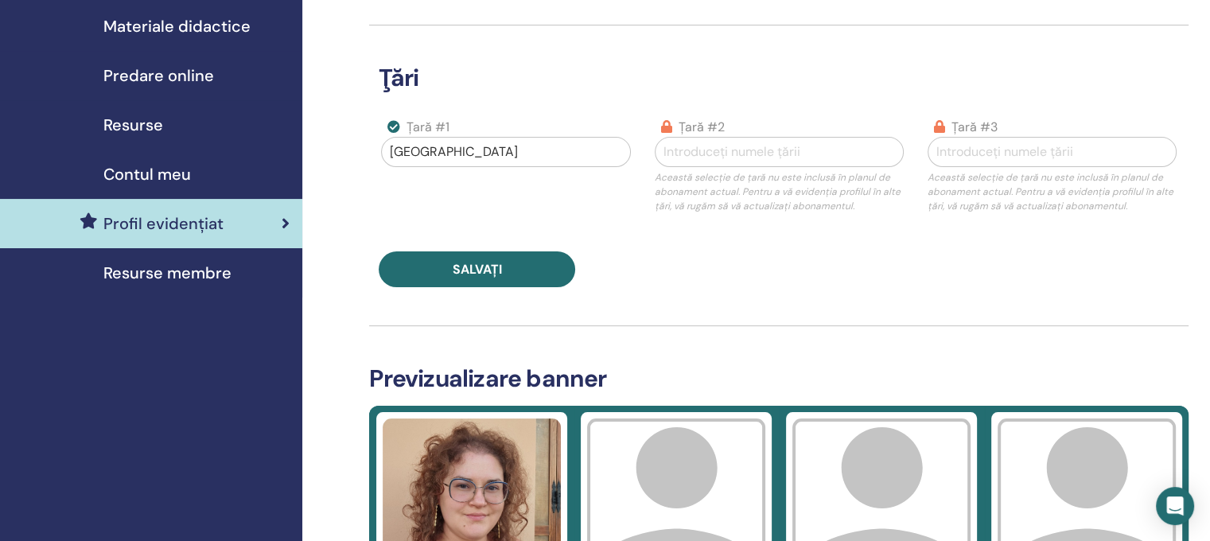
scroll to position [239, 0]
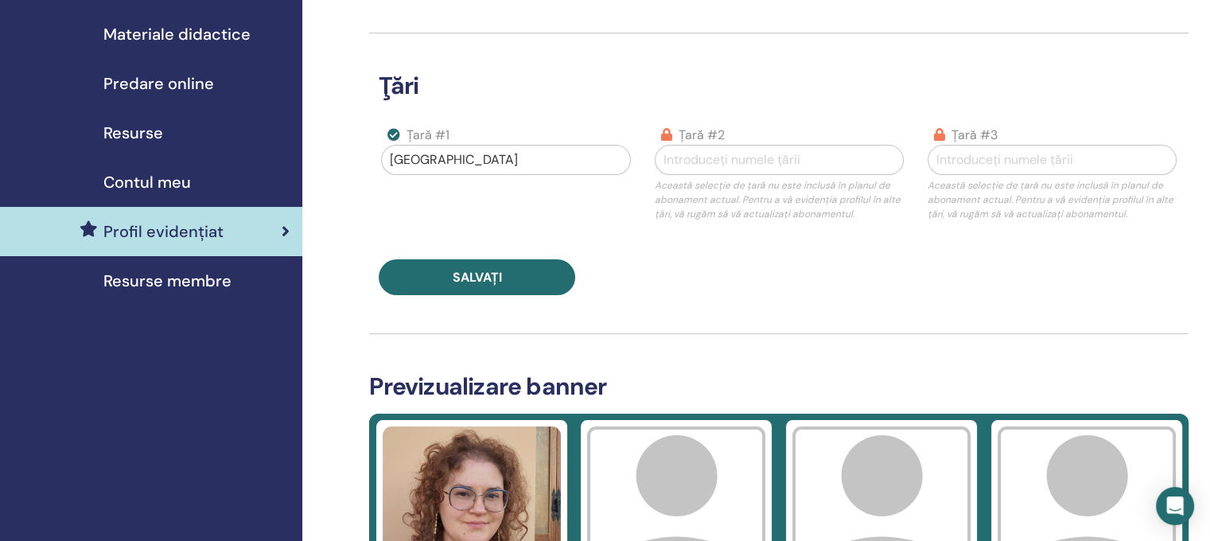
click at [169, 290] on span "Resurse membre" at bounding box center [167, 281] width 128 height 24
